Goal: Information Seeking & Learning: Learn about a topic

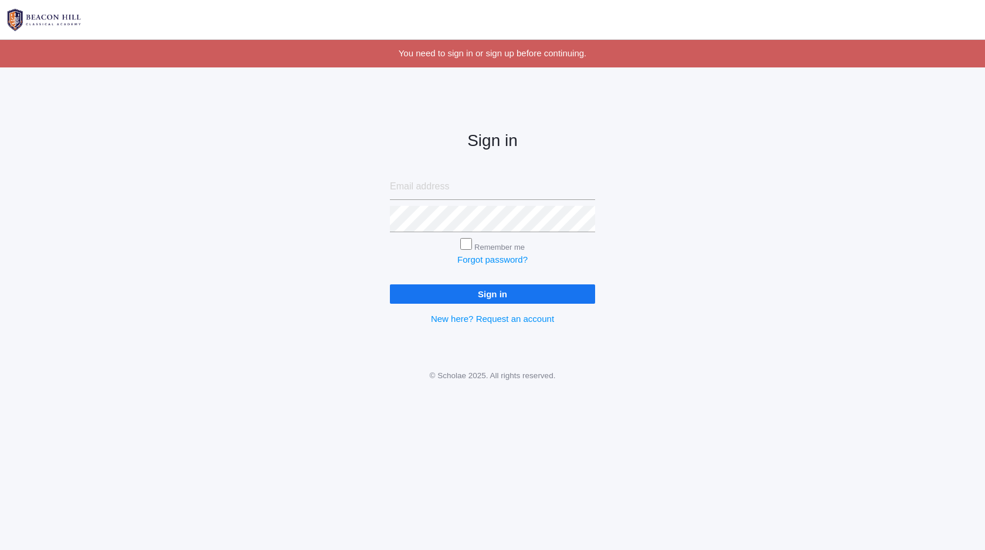
type input "[PERSON_NAME][EMAIL_ADDRESS][DOMAIN_NAME]"
click at [493, 294] on input "Sign in" at bounding box center [492, 293] width 205 height 19
click at [471, 299] on input "Sign in" at bounding box center [492, 293] width 205 height 19
click at [390, 284] on input "Sign in" at bounding box center [492, 293] width 205 height 19
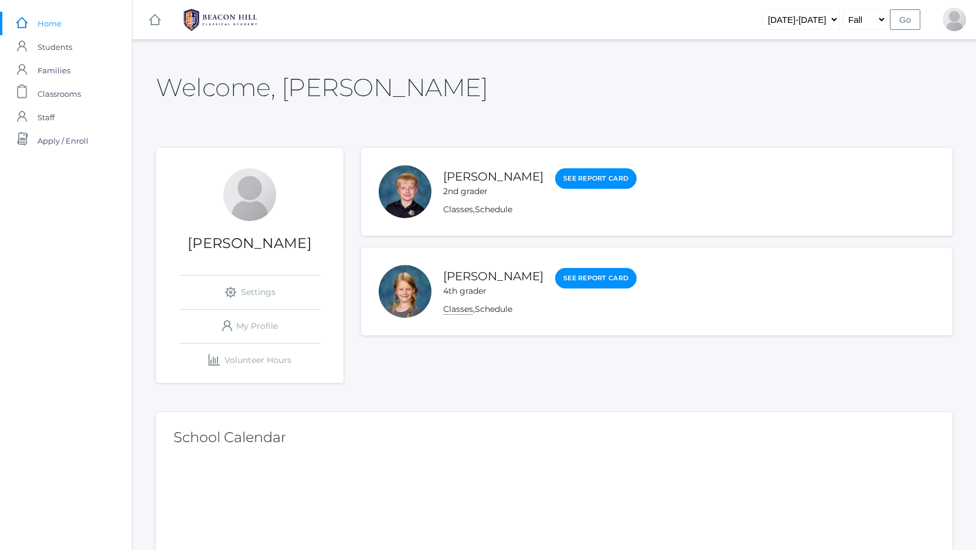
click at [460, 310] on link "Classes" at bounding box center [458, 309] width 30 height 11
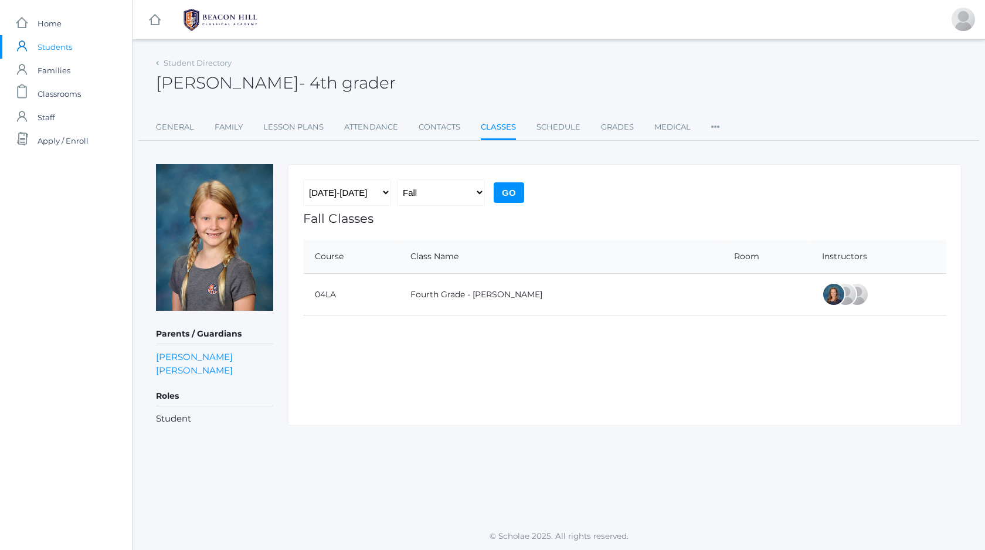
click at [463, 284] on td "Fourth Grade - Bradley" at bounding box center [561, 295] width 324 height 42
click at [447, 294] on link "Fourth Grade - Bradley" at bounding box center [476, 294] width 132 height 11
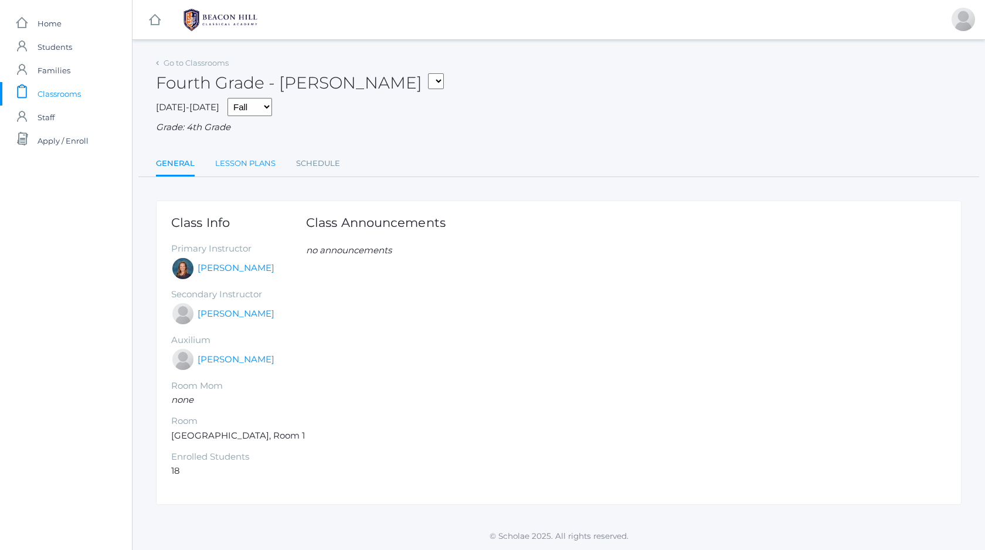
click at [268, 162] on link "Lesson Plans" at bounding box center [245, 163] width 60 height 23
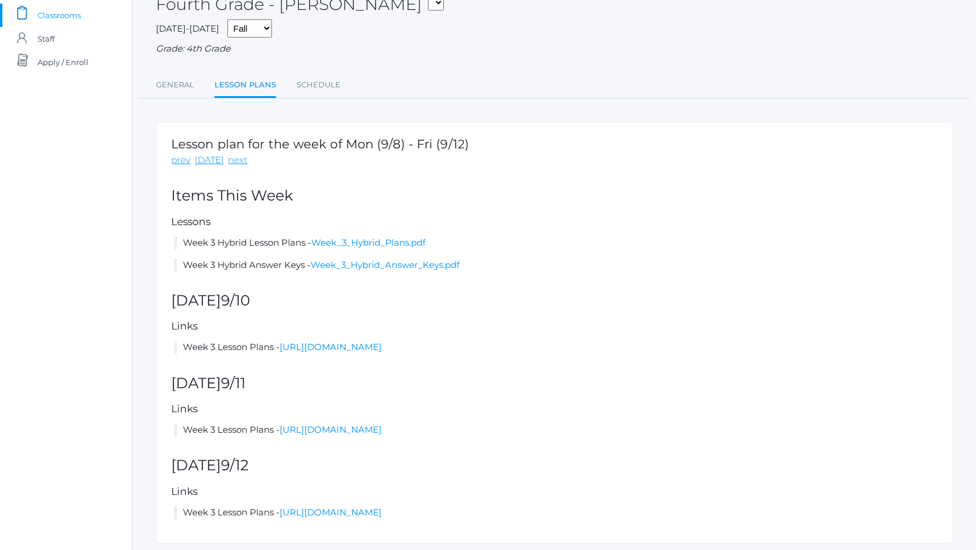
scroll to position [114, 0]
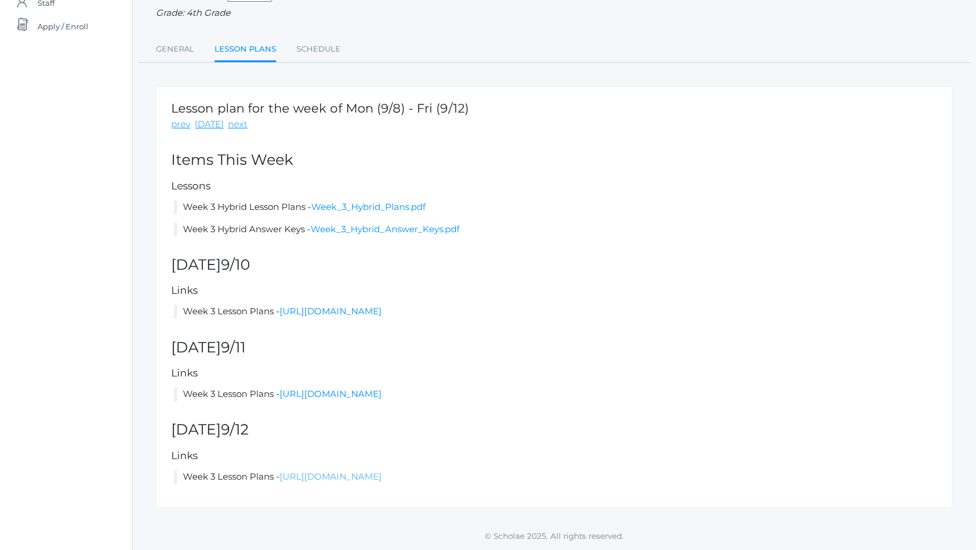
click at [382, 478] on link "https://docs.google.com/document/d/1W_ybEcFPYfc50ex6XgFBFBK9SMFNgWOsvpC5-I0IWG0…" at bounding box center [331, 476] width 102 height 11
